Goal: Information Seeking & Learning: Learn about a topic

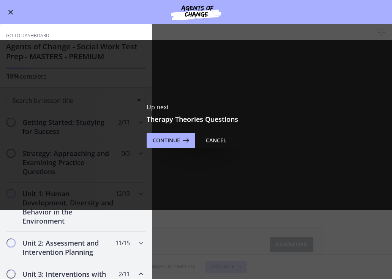
drag, startPoint x: 0, startPoint y: 0, endPoint x: 213, endPoint y: 95, distance: 233.3
click at [213, 133] on button "Cancel" at bounding box center [216, 140] width 33 height 15
click at [213, 95] on main "Therapy Theories Download Enable fullscreen Up next Therapy Theories Questions …" at bounding box center [196, 151] width 392 height 255
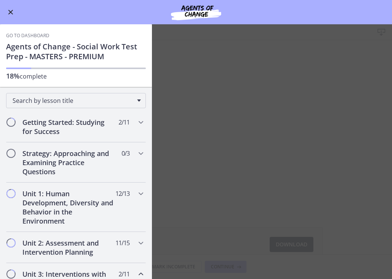
click at [214, 97] on main "Therapy Theories Download Enable fullscreen Therapy Theories 628 KB Download Op…" at bounding box center [196, 151] width 392 height 255
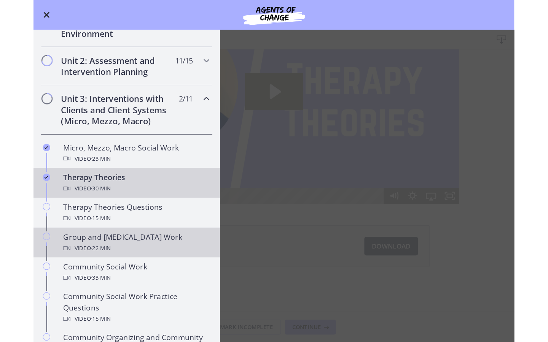
scroll to position [180, 0]
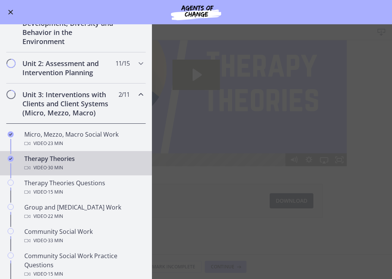
click at [94, 168] on div "Video · 30 min" at bounding box center [83, 167] width 119 height 9
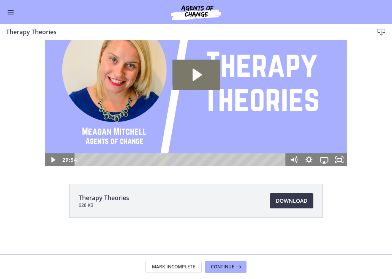
click at [215, 162] on div "Playbar" at bounding box center [181, 160] width 202 height 13
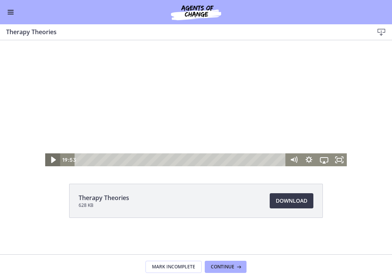
click at [55, 161] on icon "Play Video" at bounding box center [53, 160] width 18 height 16
click at [341, 159] on rect "Fullscreen" at bounding box center [339, 160] width 5 height 3
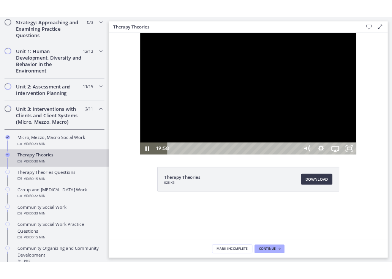
scroll to position [0, 0]
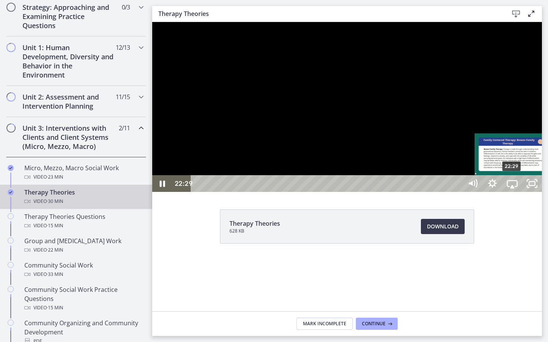
click at [392, 192] on div "22:29" at bounding box center [327, 183] width 259 height 17
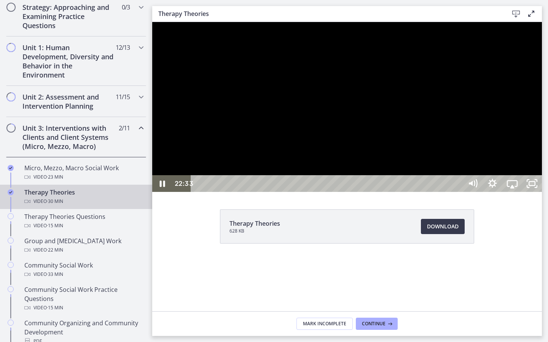
click at [392, 192] on div at bounding box center [346, 107] width 389 height 170
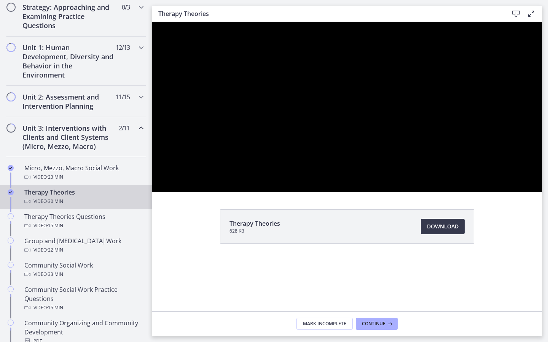
click at [152, 22] on button "Play Video: cbe5iu9t4o1cl02sighg.mp4" at bounding box center [152, 22] width 0 height 0
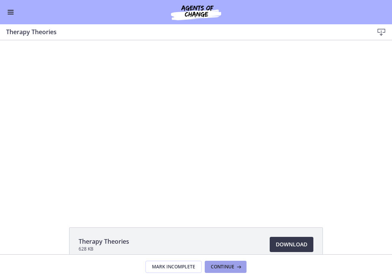
click at [224, 267] on span "Continue" at bounding box center [223, 267] width 24 height 6
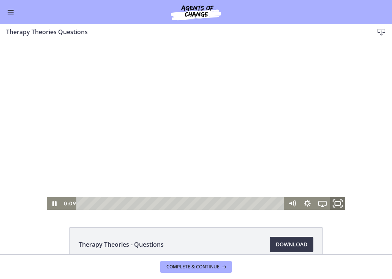
click at [340, 203] on icon "Fullscreen" at bounding box center [338, 204] width 18 height 16
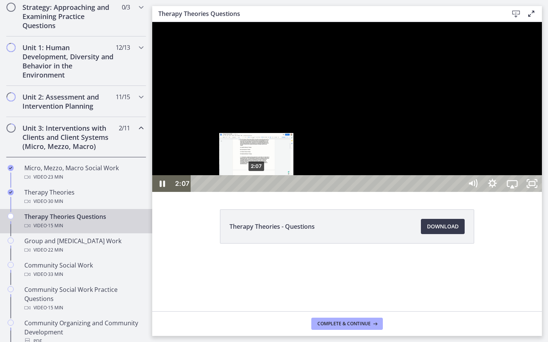
click at [257, 192] on div "2:07" at bounding box center [327, 183] width 259 height 17
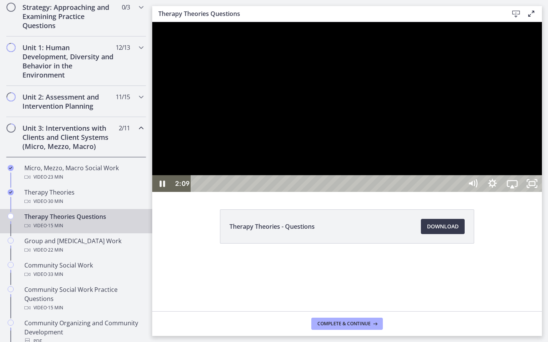
click at [275, 192] on div at bounding box center [346, 107] width 389 height 170
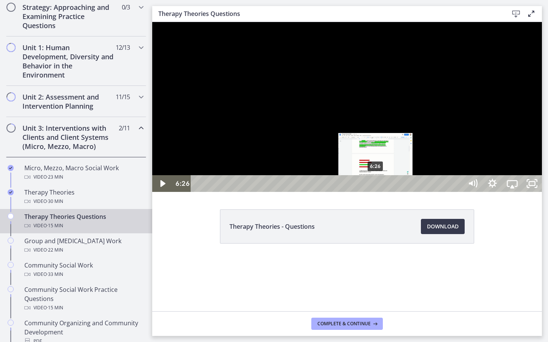
click at [376, 192] on div "6:26" at bounding box center [327, 183] width 259 height 17
click at [380, 192] on div "6:36" at bounding box center [327, 183] width 259 height 17
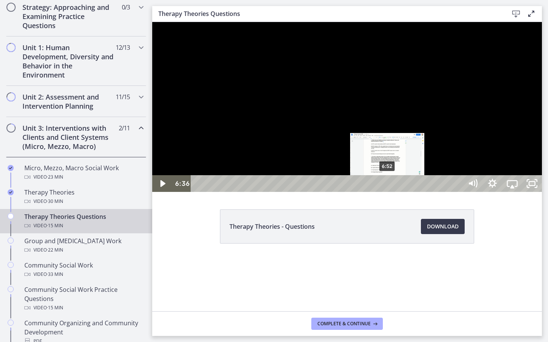
click at [387, 192] on div "6:52" at bounding box center [327, 183] width 259 height 17
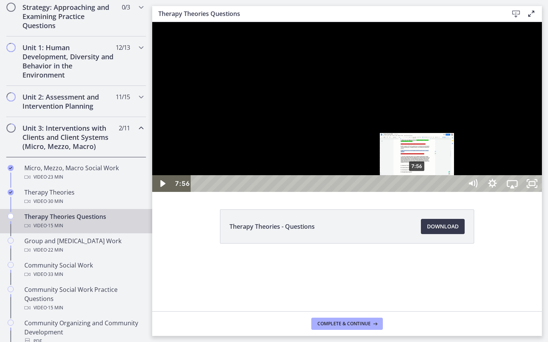
click at [392, 192] on div "7:56" at bounding box center [327, 183] width 259 height 17
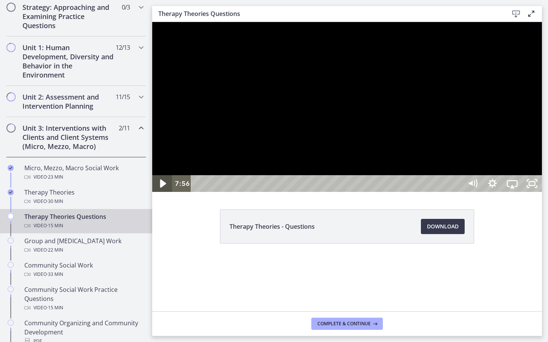
click at [159, 194] on icon "Play Video" at bounding box center [163, 184] width 24 height 20
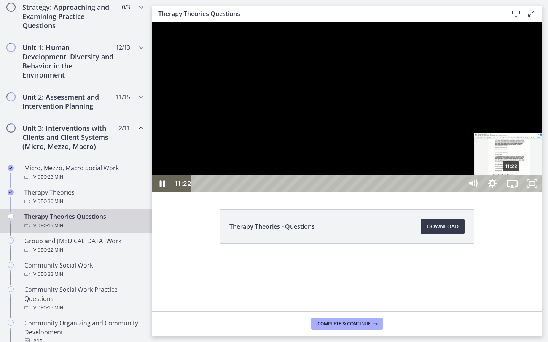
click at [392, 192] on div "11:22" at bounding box center [327, 183] width 259 height 17
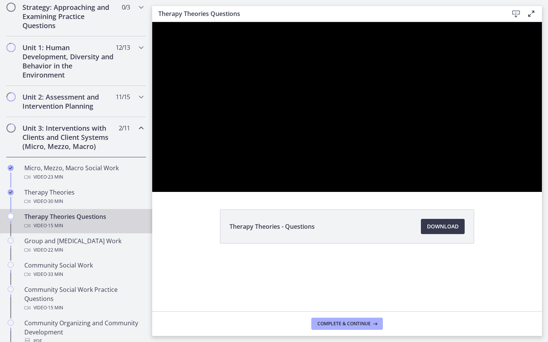
click at [392, 192] on div at bounding box center [346, 107] width 389 height 170
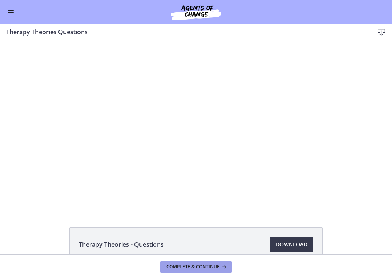
click at [221, 265] on icon at bounding box center [224, 267] width 8 height 6
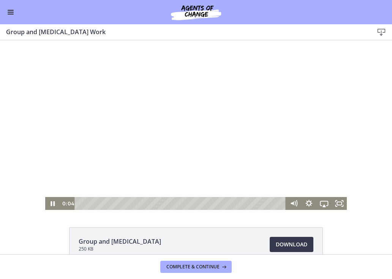
click at [172, 136] on div at bounding box center [196, 125] width 302 height 170
click at [51, 205] on icon "Play Video" at bounding box center [53, 204] width 18 height 16
click at [335, 205] on icon "Fullscreen" at bounding box center [339, 203] width 15 height 13
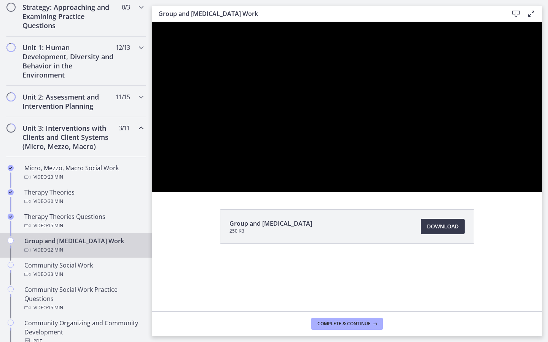
drag, startPoint x: 634, startPoint y: 325, endPoint x: 636, endPoint y: 364, distance: 39.2
click at [392, 192] on div at bounding box center [346, 107] width 389 height 170
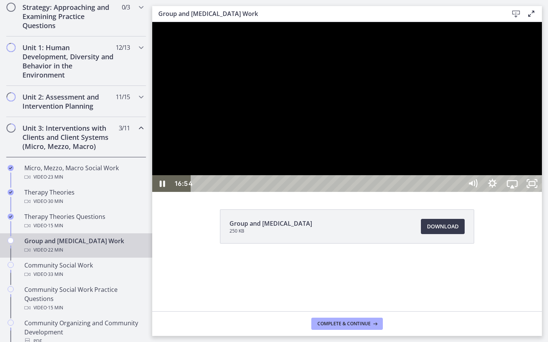
click at [392, 192] on div at bounding box center [346, 107] width 389 height 170
